Goal: Check status

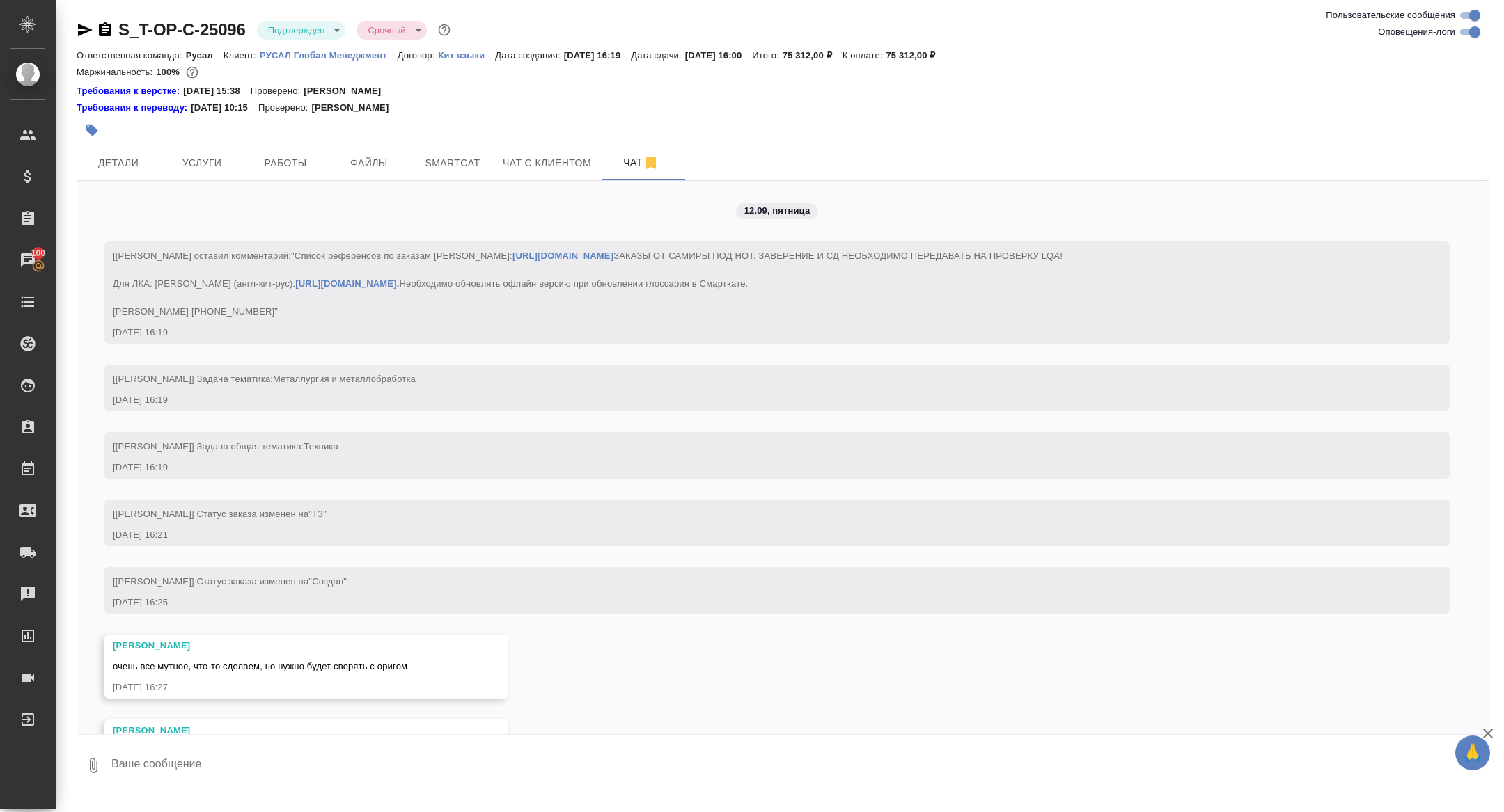
scroll to position [2064, 0]
